Goal: Task Accomplishment & Management: Use online tool/utility

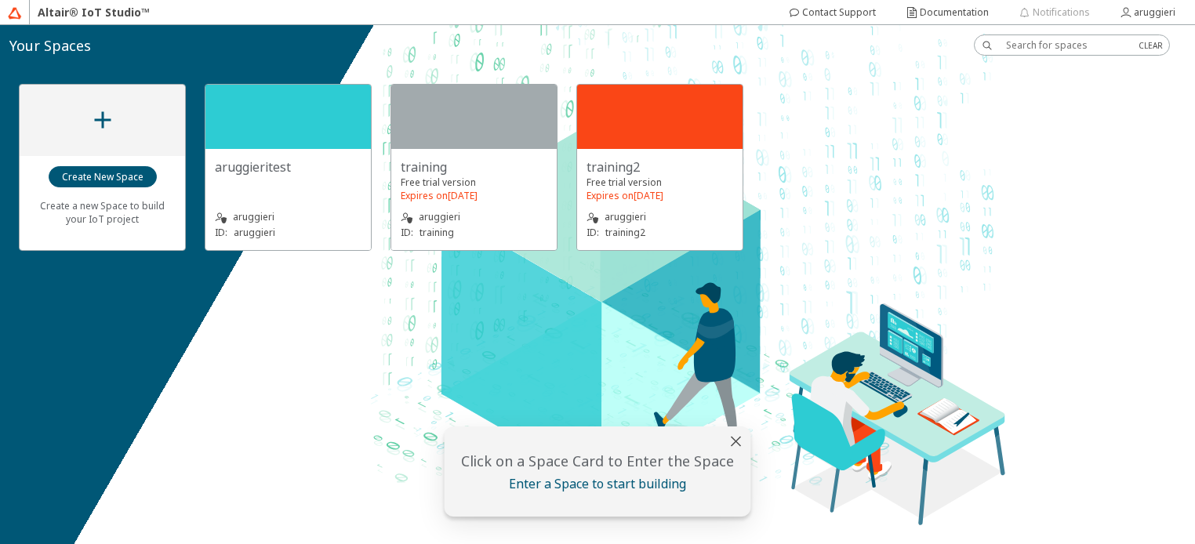
click at [0, 0] on slot "training2" at bounding box center [0, 0] width 0 height 0
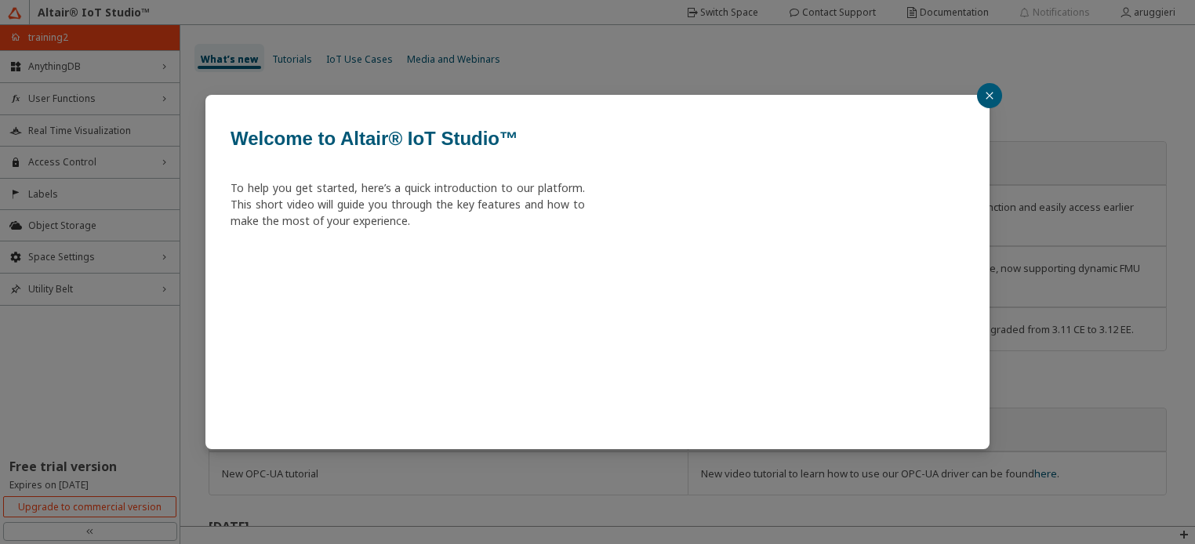
click at [986, 99] on icon "close" at bounding box center [989, 95] width 9 height 9
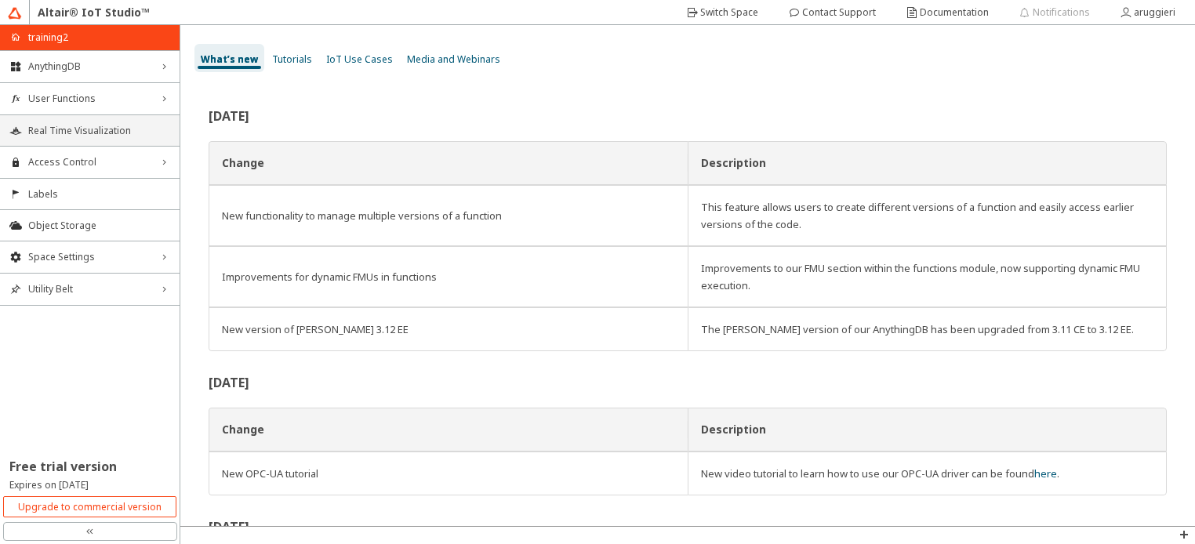
click at [47, 130] on span "Real Time Visualization" at bounding box center [99, 131] width 142 height 13
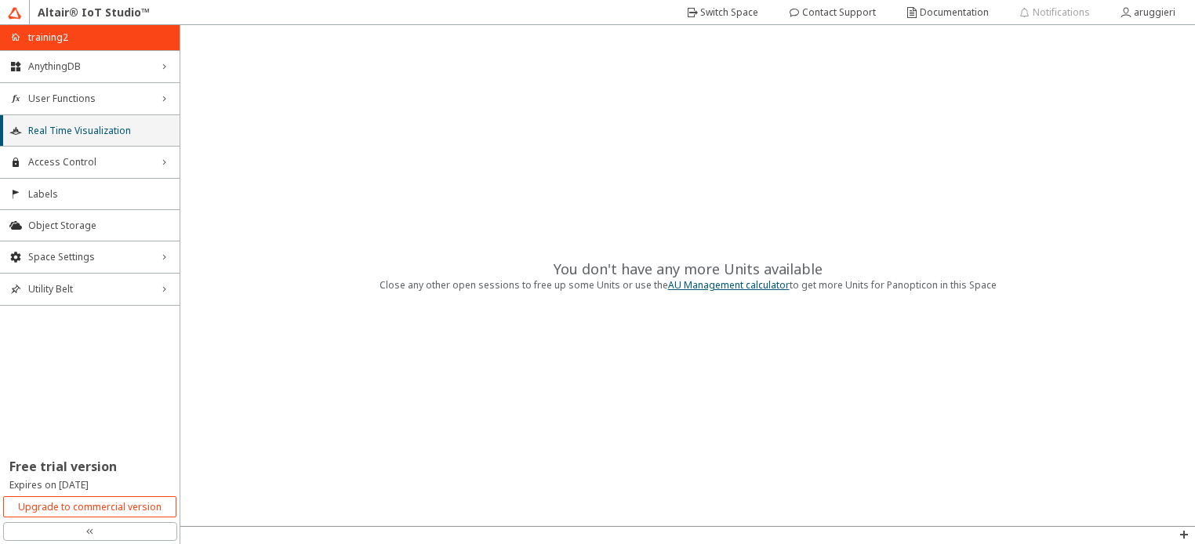
click at [46, 128] on span "Real Time Visualization" at bounding box center [99, 131] width 142 height 13
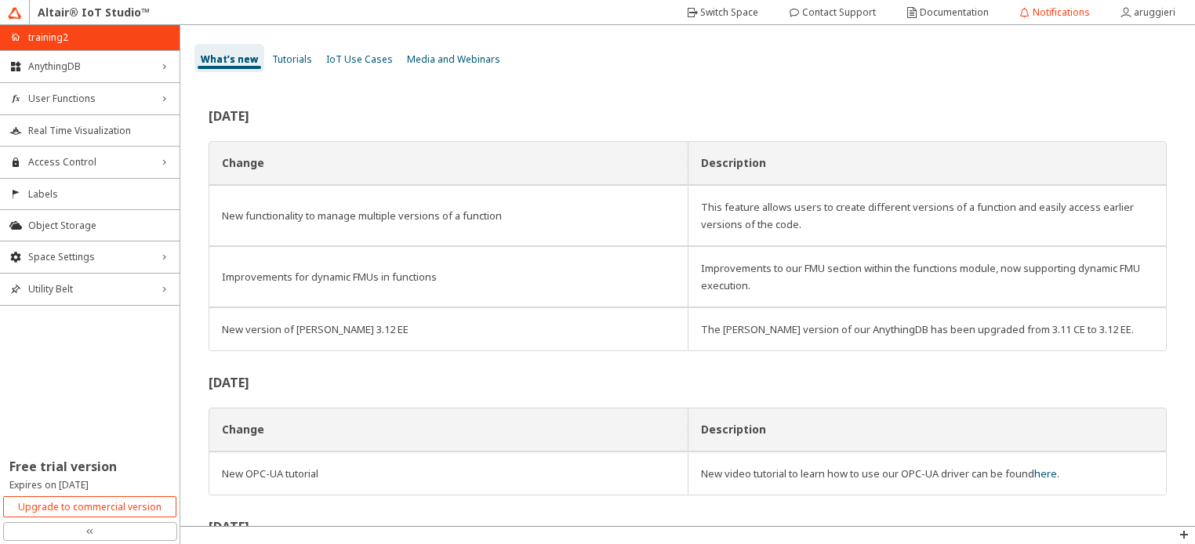
click at [18, 13] on img at bounding box center [15, 13] width 14 height 14
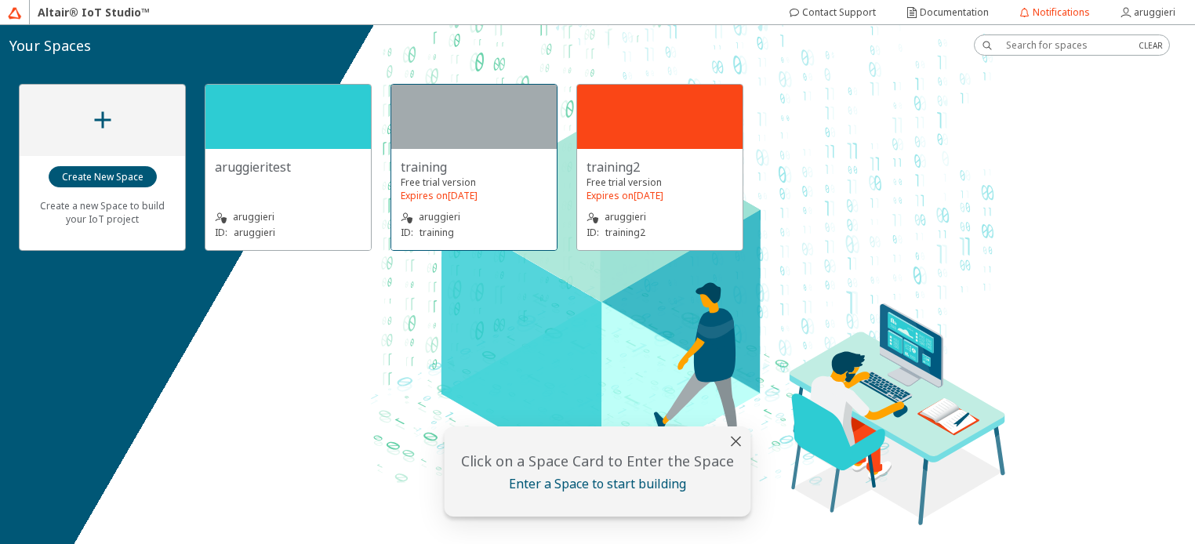
click at [468, 128] on div at bounding box center [473, 117] width 165 height 64
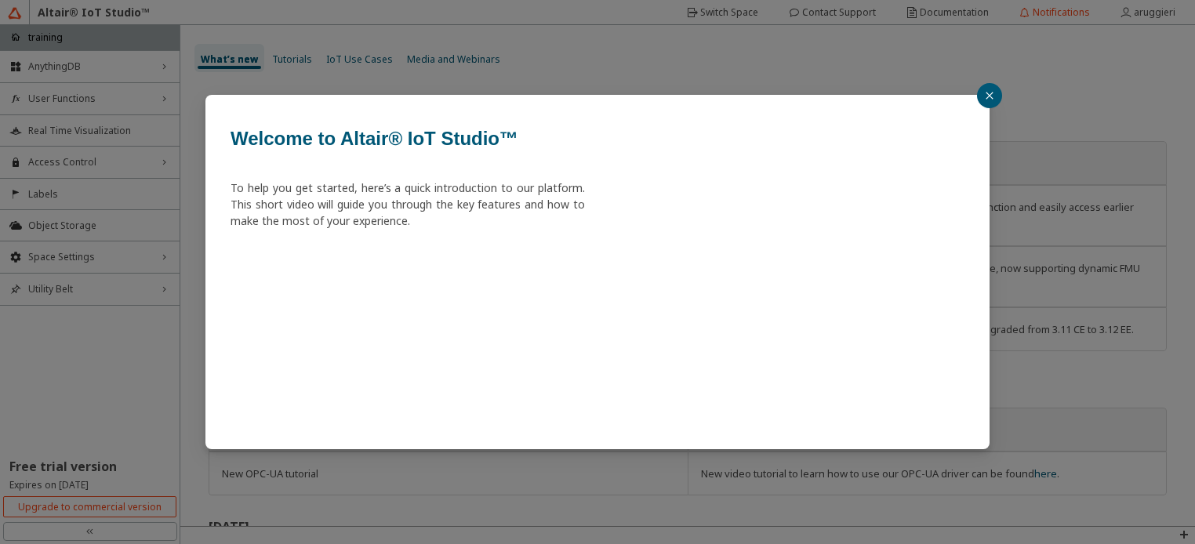
click at [991, 93] on icon "close" at bounding box center [989, 95] width 7 height 7
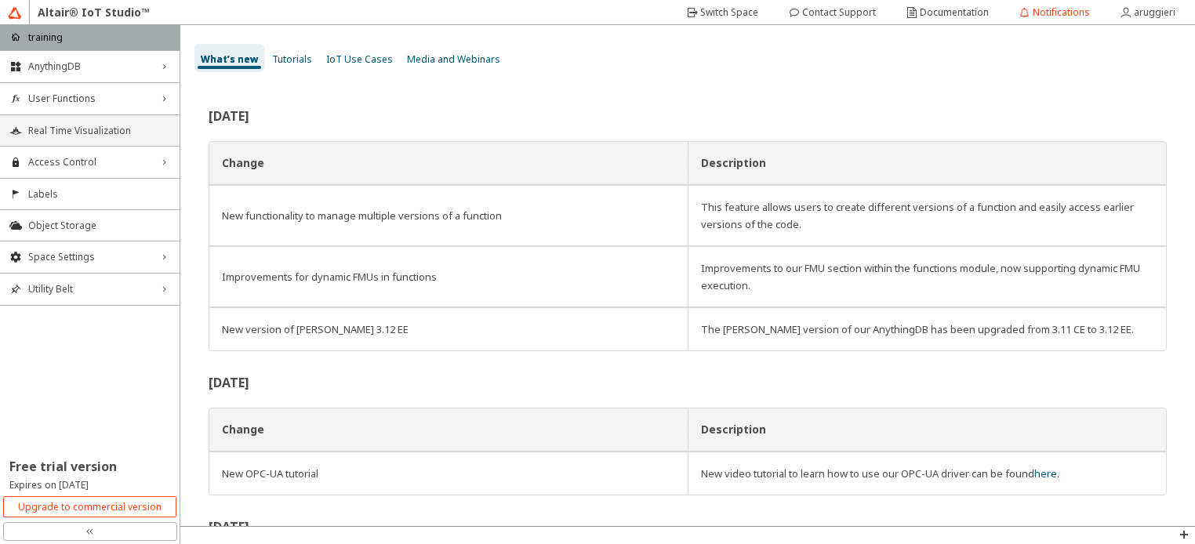
click at [60, 127] on span "Real Time Visualization" at bounding box center [99, 131] width 142 height 13
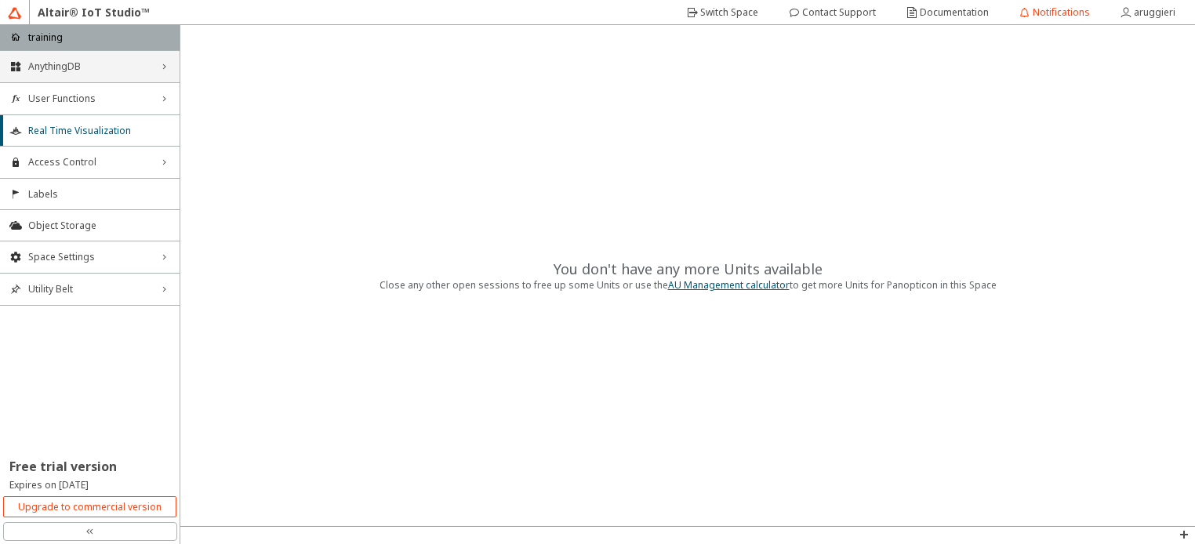
click at [53, 64] on span "AnythingDB" at bounding box center [89, 66] width 123 height 13
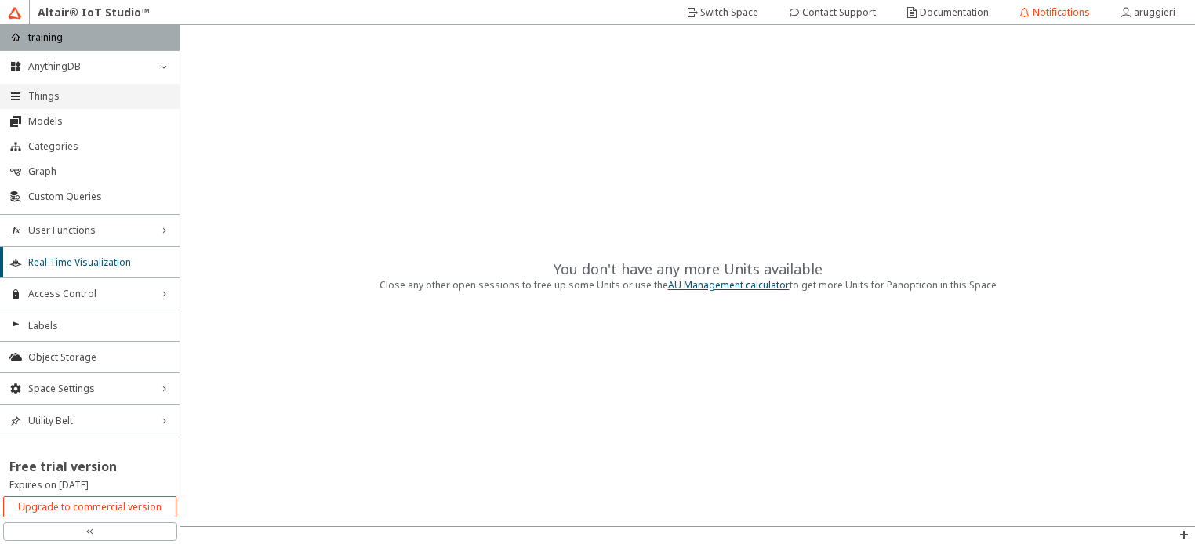
click at [45, 96] on span "Things" at bounding box center [99, 96] width 142 height 13
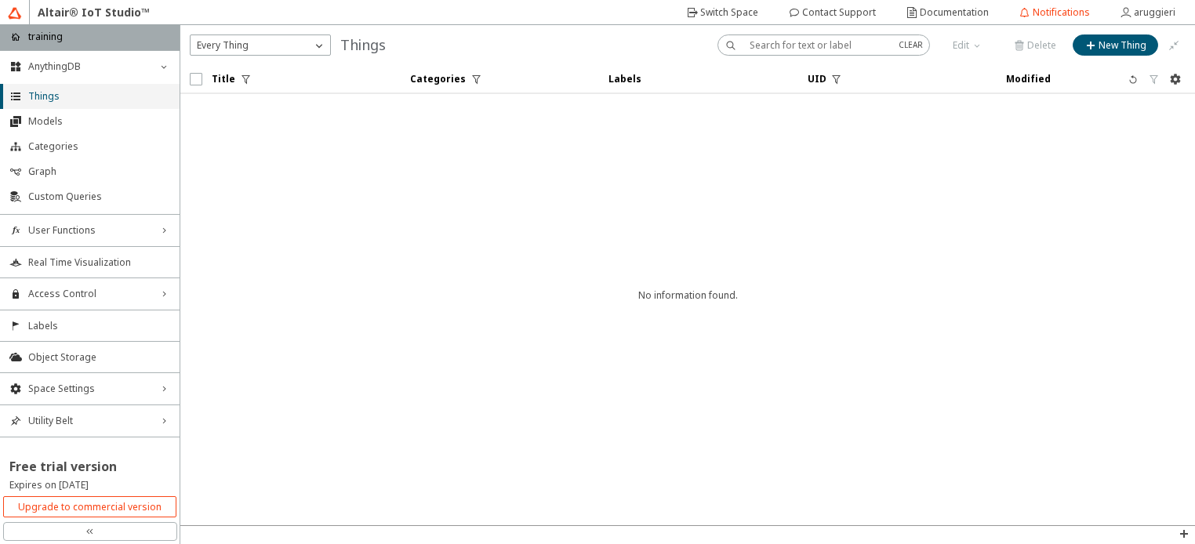
click at [43, 100] on span "Things" at bounding box center [99, 96] width 142 height 13
click at [69, 304] on div "Access Control right_chevron" at bounding box center [90, 293] width 180 height 31
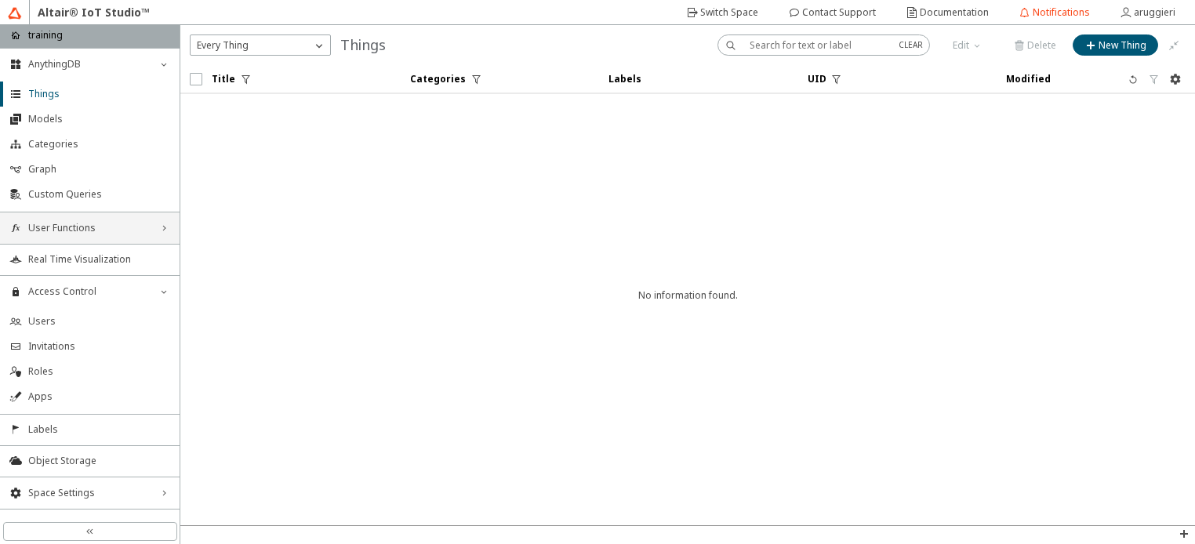
click at [56, 231] on span "User Functions" at bounding box center [89, 228] width 123 height 13
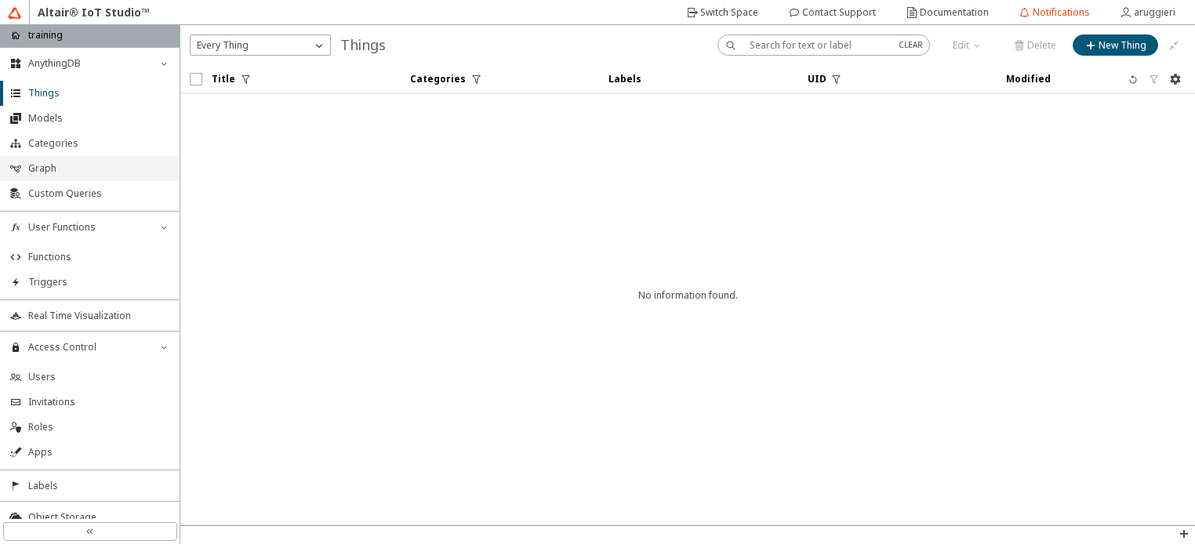
click at [41, 171] on span "Graph" at bounding box center [99, 168] width 142 height 13
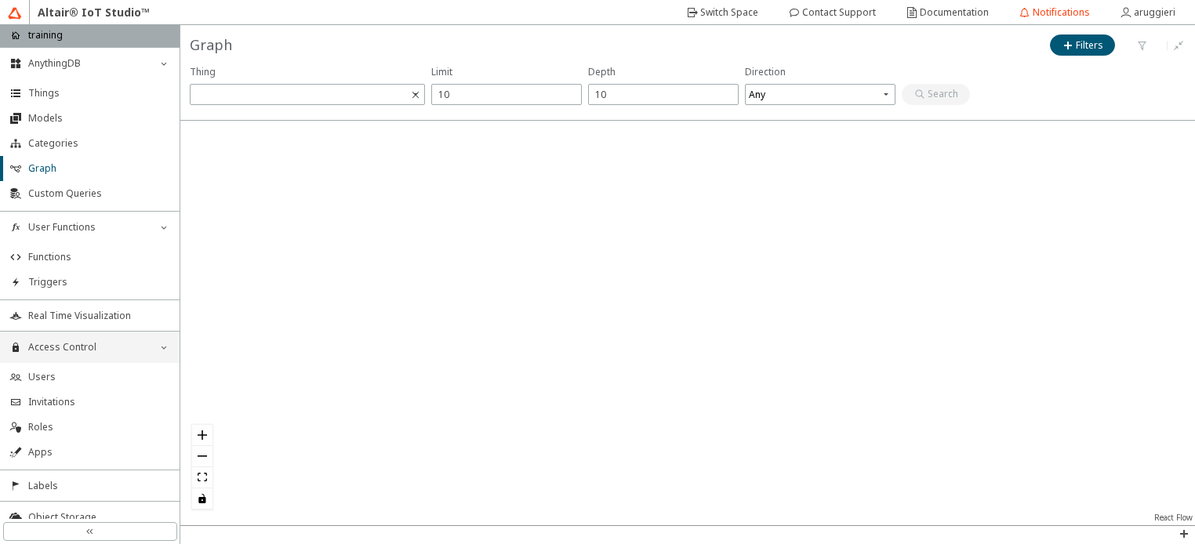
click at [69, 350] on span "Access Control" at bounding box center [89, 347] width 123 height 13
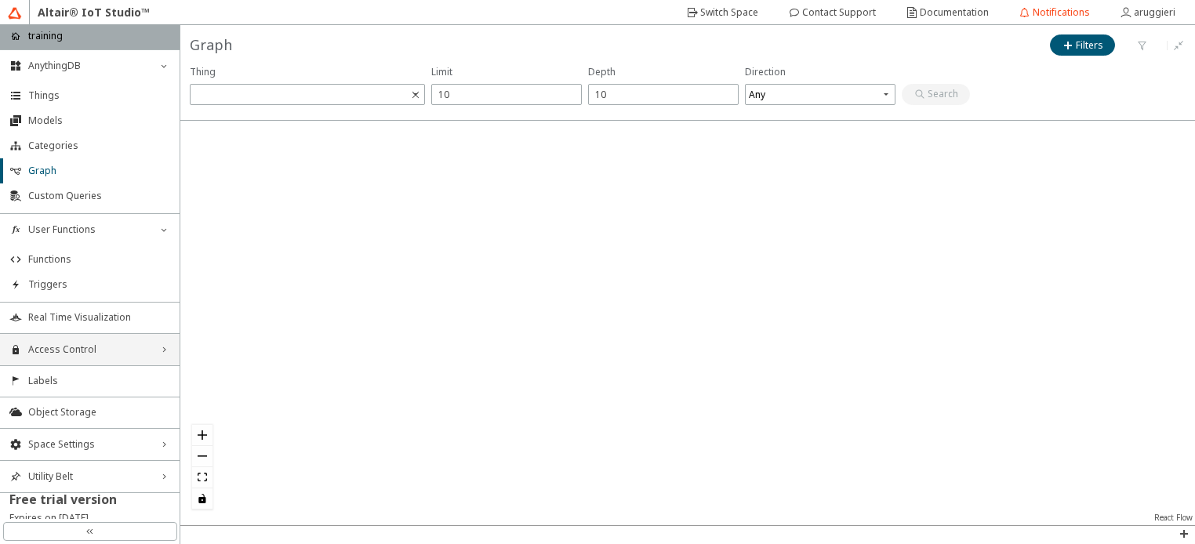
click at [69, 350] on span "Access Control" at bounding box center [89, 349] width 123 height 13
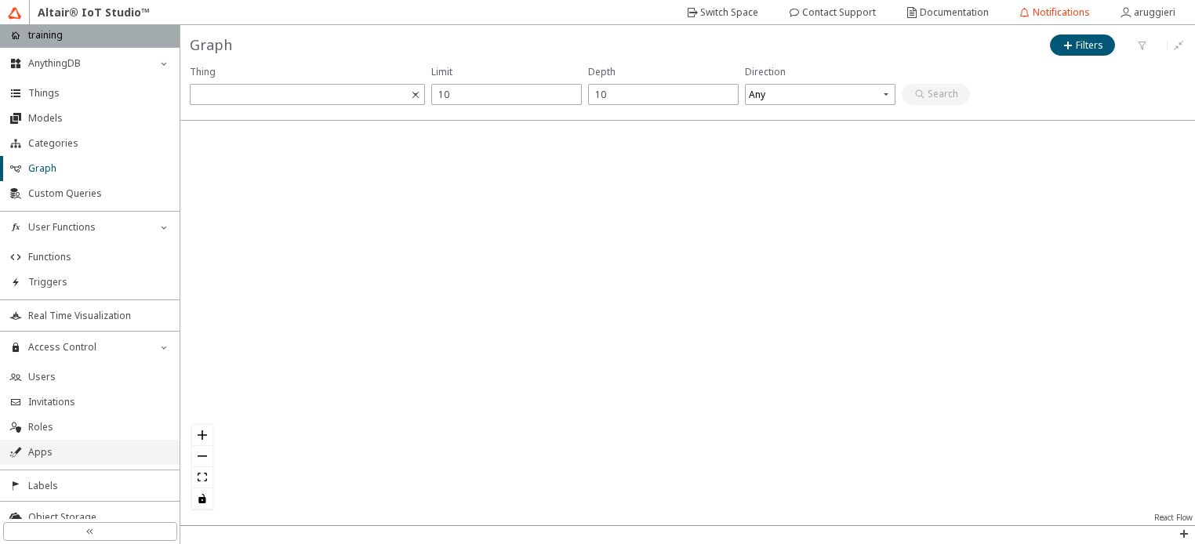
click at [34, 449] on span "Apps" at bounding box center [99, 452] width 142 height 13
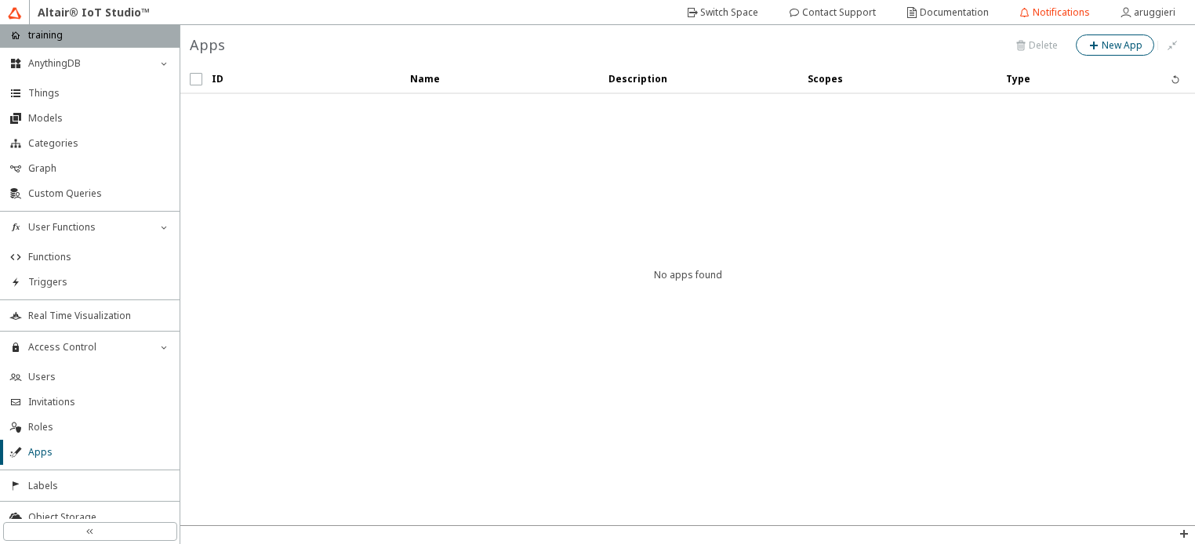
click at [0, 0] on slot "New App" at bounding box center [0, 0] width 0 height 0
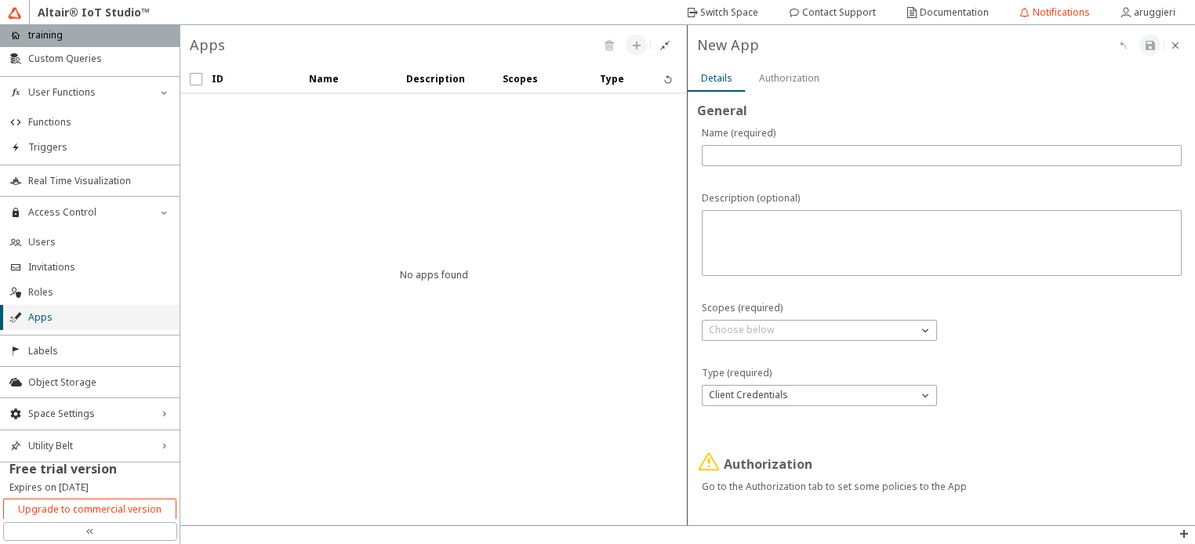
scroll to position [136, 0]
click at [160, 440] on icon "right_chevron" at bounding box center [164, 444] width 13 height 13
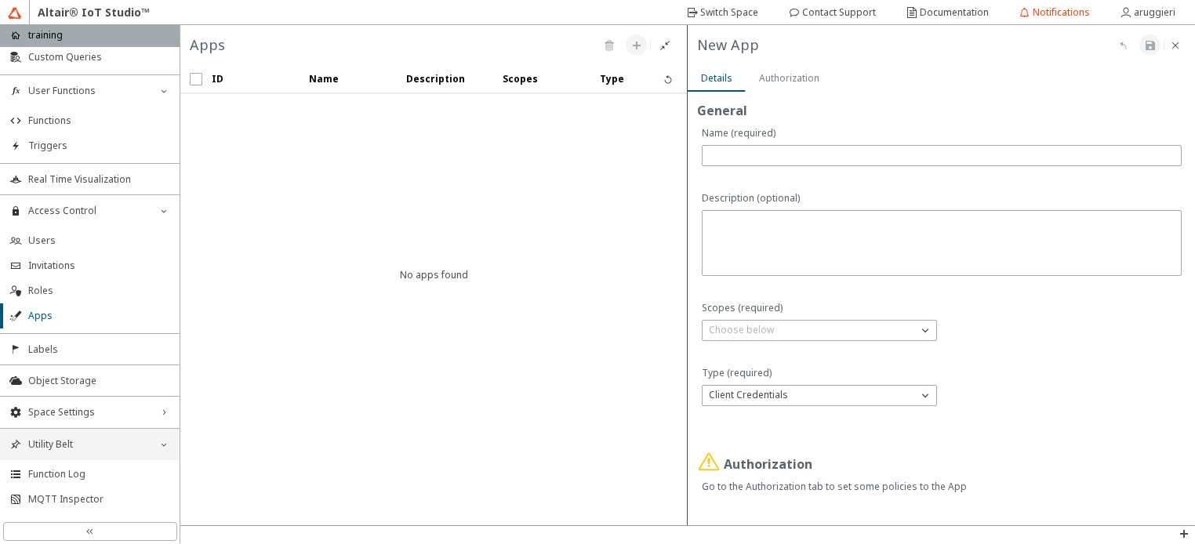
scroll to position [215, 0]
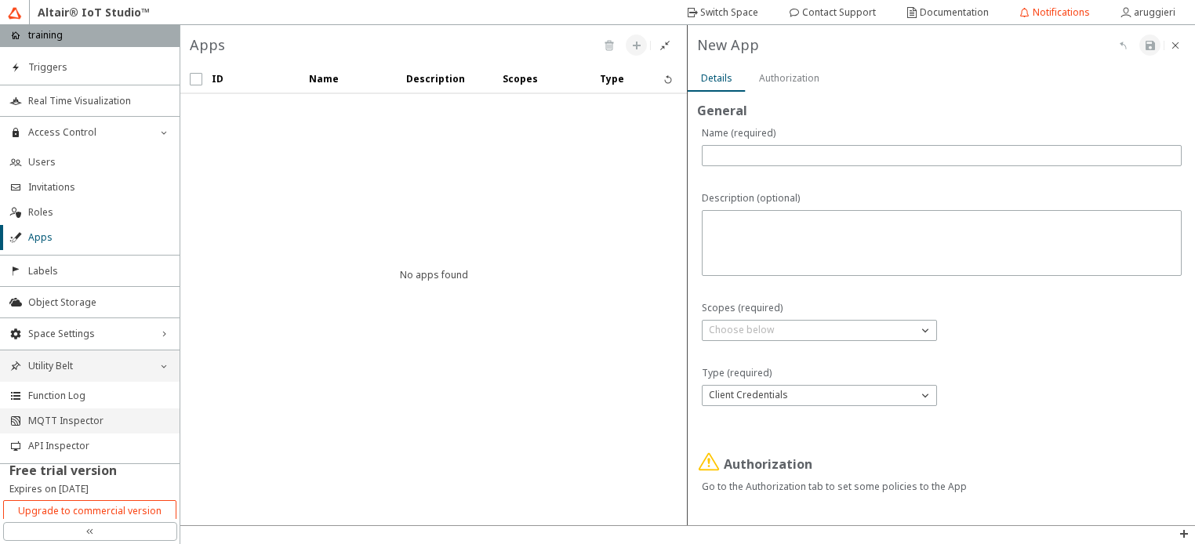
click at [66, 420] on span "MQTT Inspector" at bounding box center [99, 421] width 142 height 13
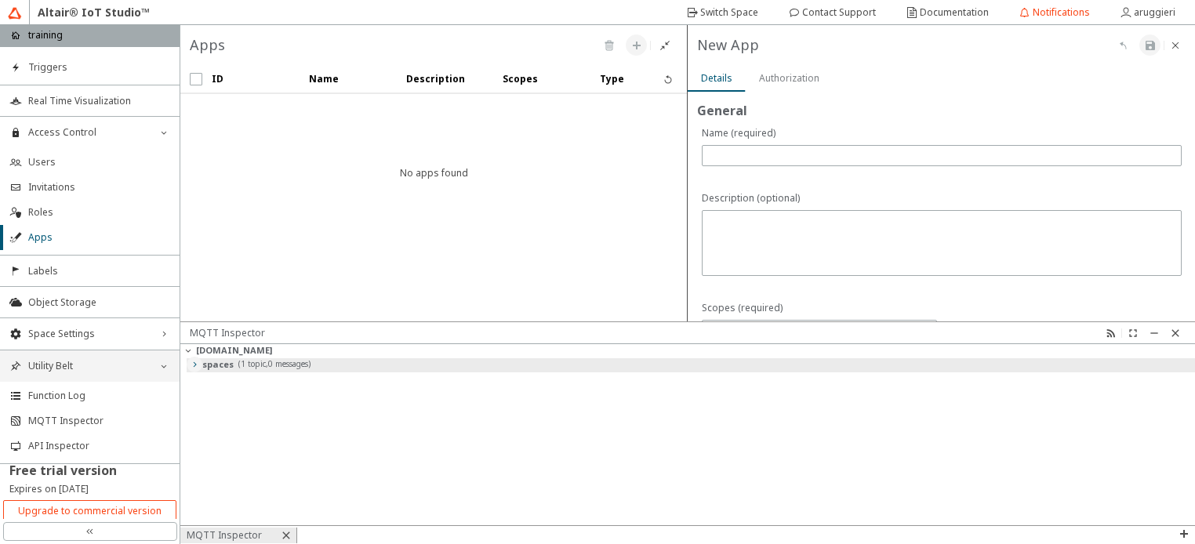
click at [196, 367] on iron-icon at bounding box center [194, 364] width 13 height 13
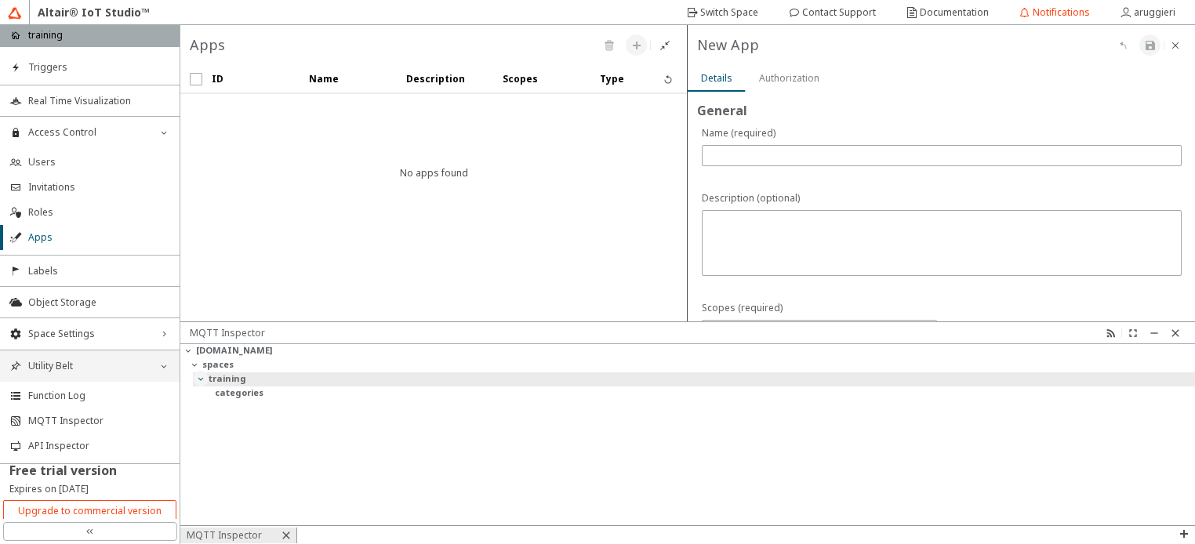
click at [204, 377] on iron-icon at bounding box center [200, 378] width 13 height 13
click at [0, 0] on slot "training" at bounding box center [0, 0] width 0 height 0
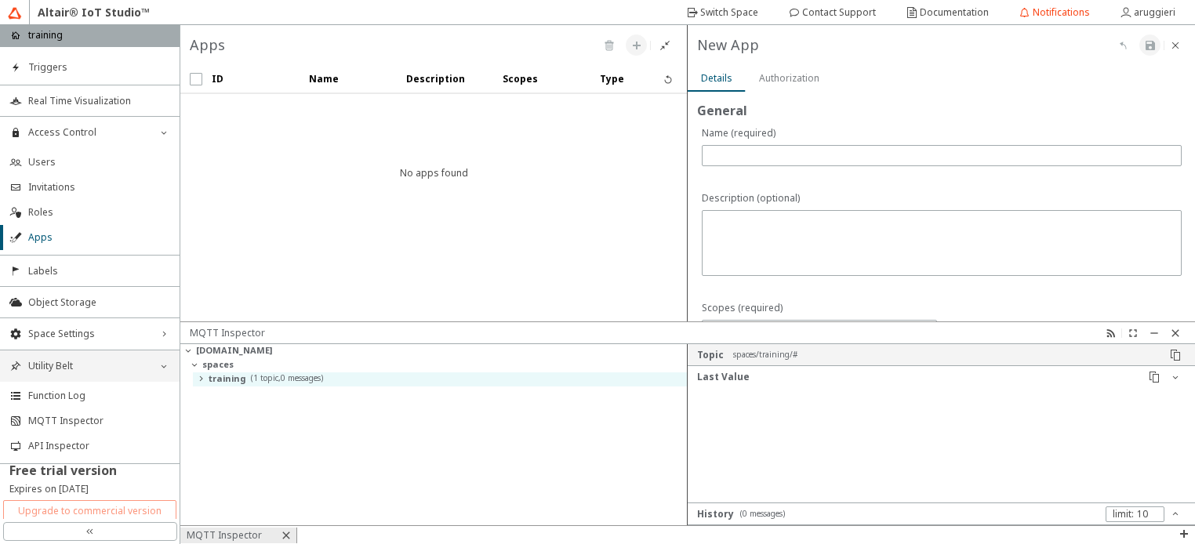
click at [0, 0] on slot "Upgrade to commercial version" at bounding box center [0, 0] width 0 height 0
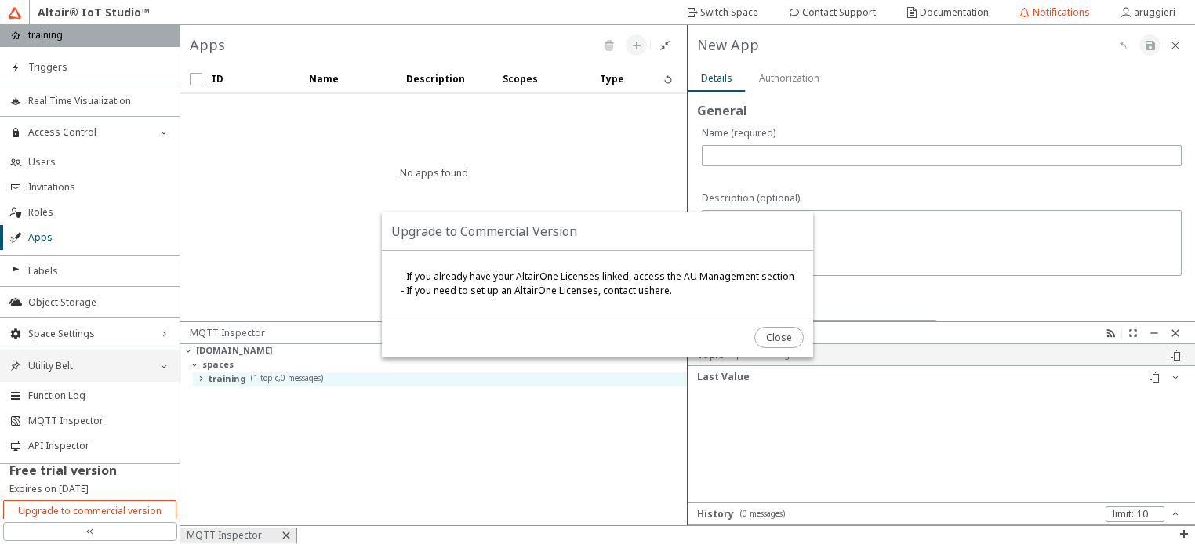
drag, startPoint x: 682, startPoint y: 277, endPoint x: 803, endPoint y: 288, distance: 121.2
click at [803, 288] on div "- If you already have your AltairOne Licenses linked, access the AU Management …" at bounding box center [597, 284] width 431 height 67
click at [761, 278] on p "- If you already have your AltairOne Licenses linked, access the AU Management …" at bounding box center [598, 277] width 394 height 14
